Goal: Find specific page/section: Find specific page/section

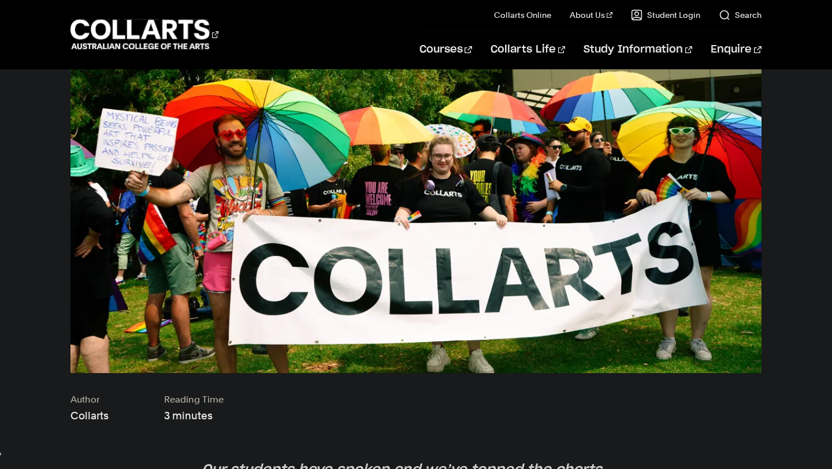
scroll to position [305, 0]
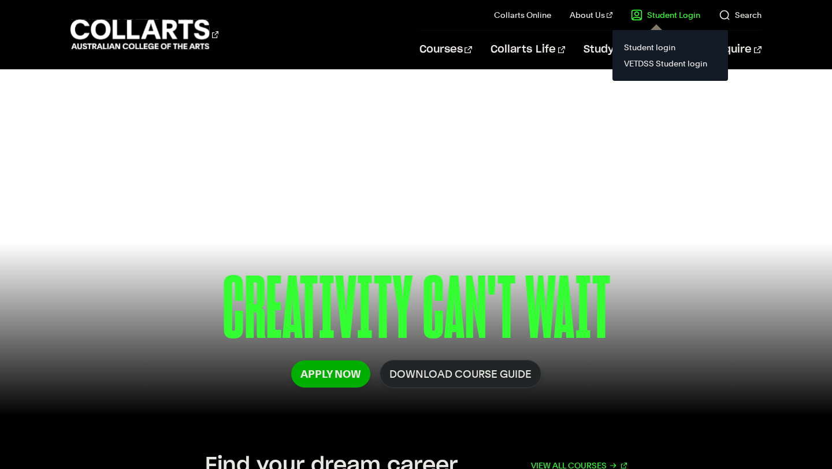
click at [655, 16] on link "Student Login" at bounding box center [665, 15] width 69 height 12
click at [645, 45] on link "Student login" at bounding box center [670, 47] width 97 height 16
